Goal: Task Accomplishment & Management: Manage account settings

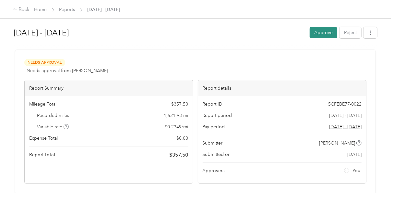
click at [324, 31] on button "Approve" at bounding box center [324, 32] width 28 height 11
click at [325, 33] on button "Approve" at bounding box center [324, 32] width 28 height 11
